Goal: Find specific page/section: Find specific page/section

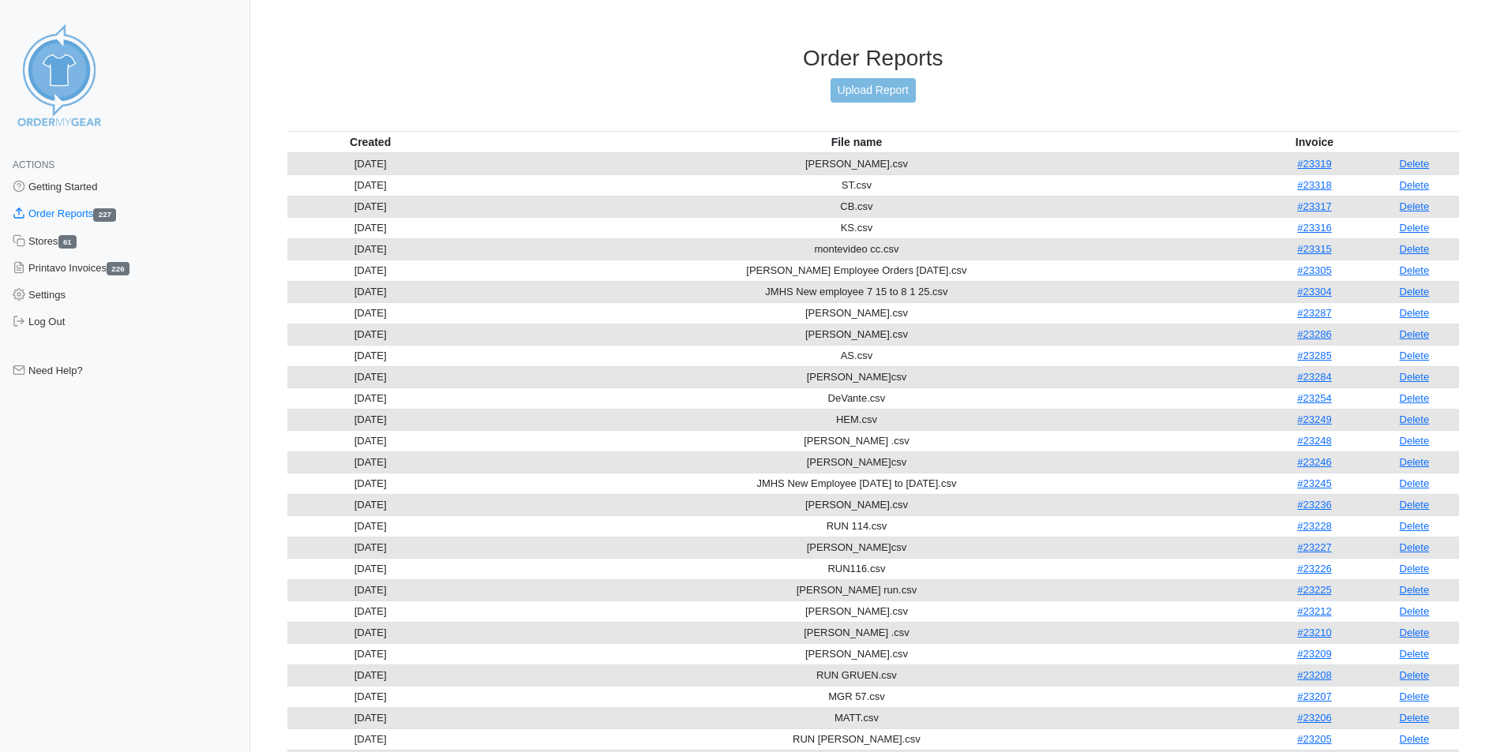
click at [83, 212] on link "Order Reports 227" at bounding box center [125, 214] width 250 height 27
